Goal: Task Accomplishment & Management: Manage account settings

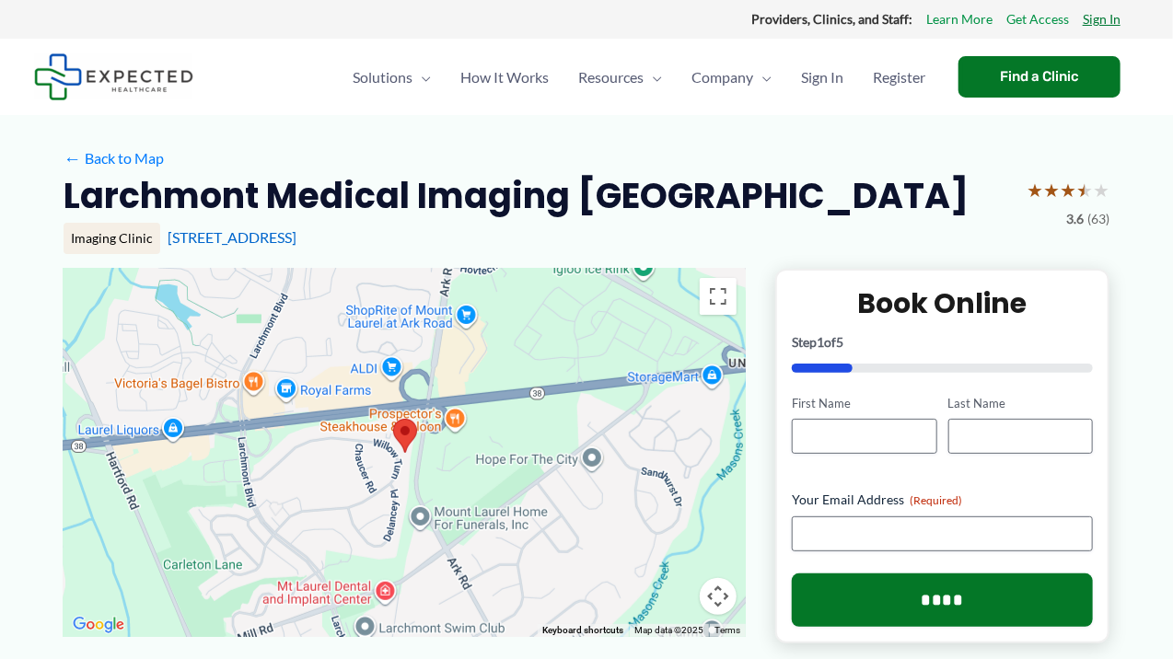
click at [1104, 18] on link "Sign In" at bounding box center [1101, 19] width 38 height 24
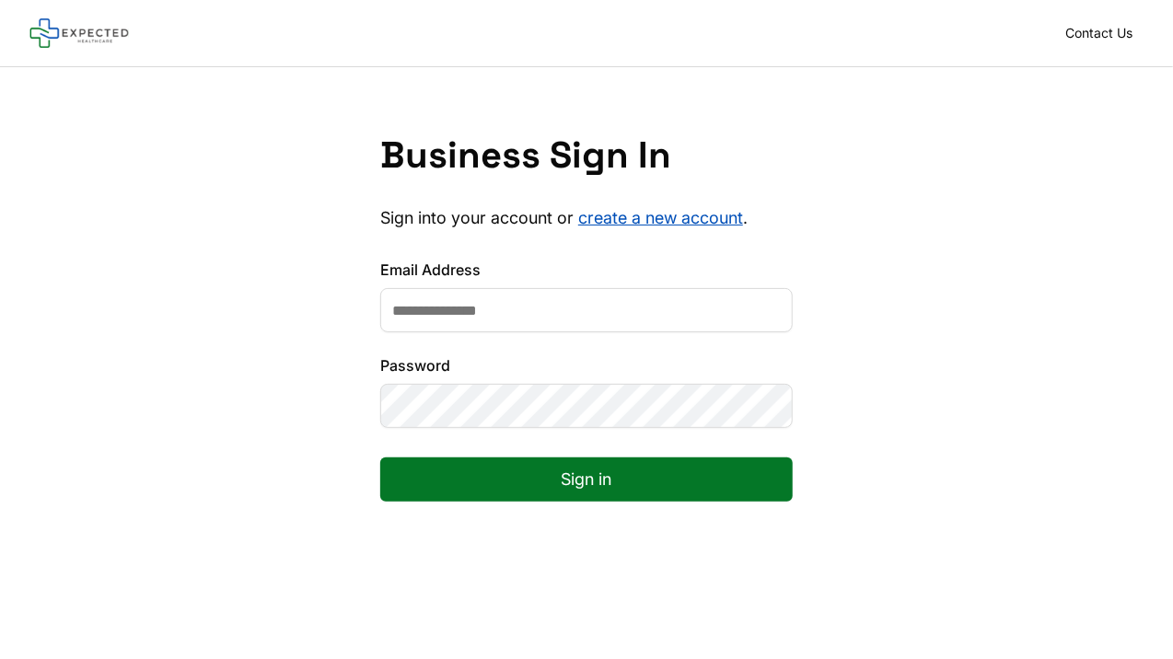
click at [553, 322] on input "Email Address" at bounding box center [586, 310] width 412 height 44
type input "**********"
